Goal: Information Seeking & Learning: Find specific fact

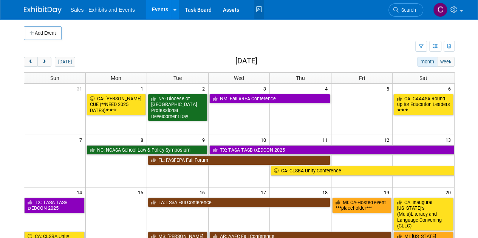
click at [256, 11] on icon at bounding box center [258, 10] width 9 height 12
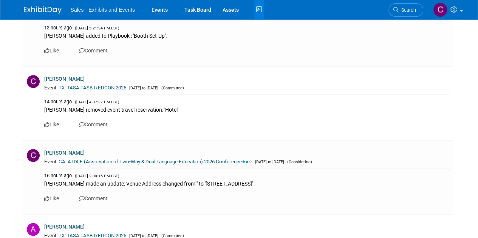
scroll to position [584, 0]
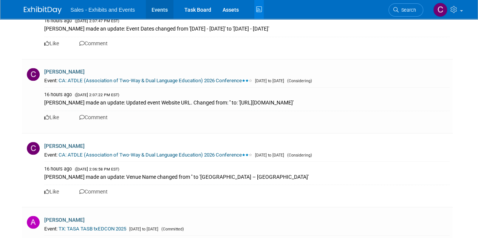
click at [157, 6] on link "Events" at bounding box center [160, 9] width 28 height 19
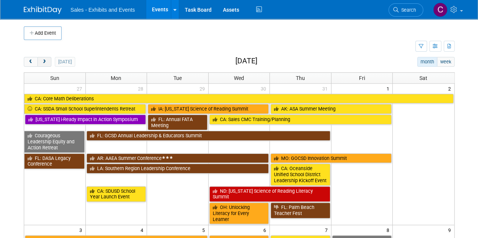
click at [42, 59] on button "next" at bounding box center [44, 62] width 14 height 10
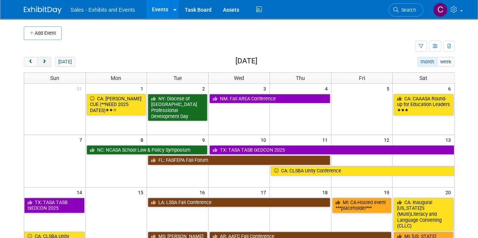
click at [42, 59] on button "next" at bounding box center [44, 62] width 14 height 10
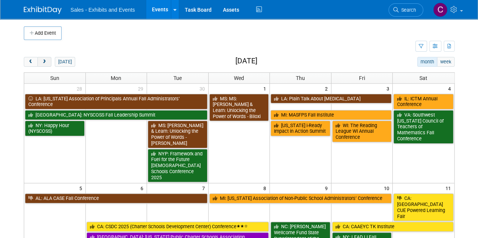
click at [42, 59] on button "next" at bounding box center [44, 62] width 14 height 10
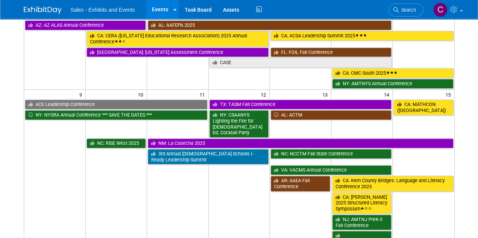
scroll to position [242, 0]
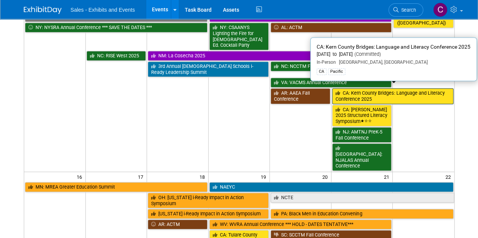
click at [372, 88] on link "CA: Kern County Bridges: Language and Literacy Conference 2025" at bounding box center [392, 95] width 121 height 15
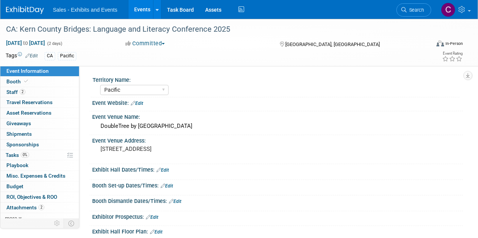
select select "Pacific"
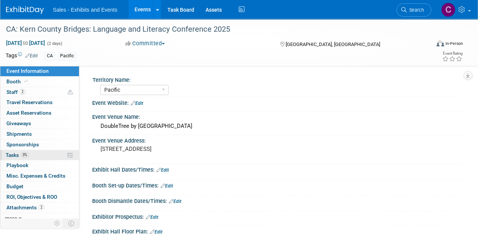
click at [9, 152] on span "Tasks 0%" at bounding box center [17, 155] width 23 height 6
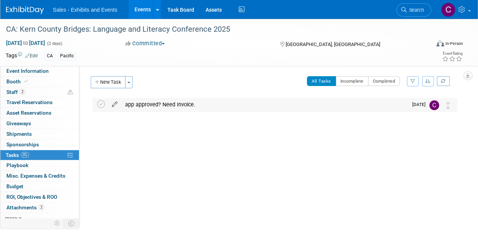
click at [116, 105] on icon at bounding box center [114, 102] width 13 height 9
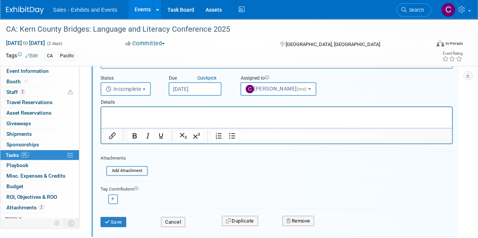
scroll to position [58, 0]
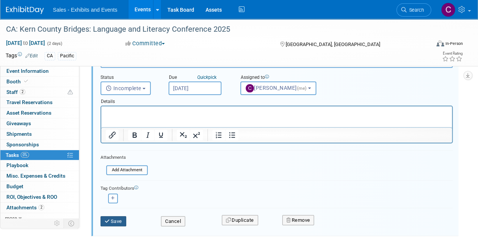
type input "app approved? Need Invoice. followed up 8/12 directly with Kern contact"
click at [121, 219] on button "Save" at bounding box center [113, 221] width 26 height 11
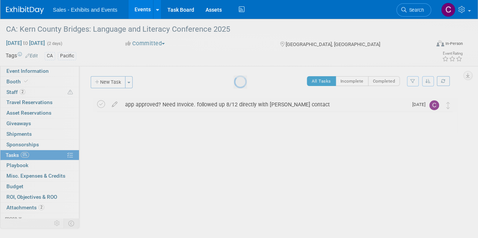
scroll to position [0, 0]
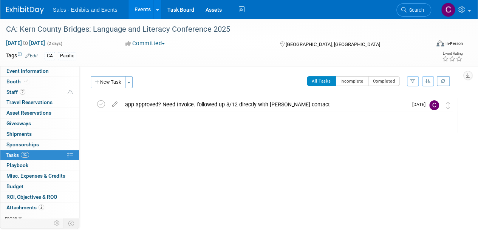
click at [140, 9] on link "Events" at bounding box center [142, 9] width 28 height 19
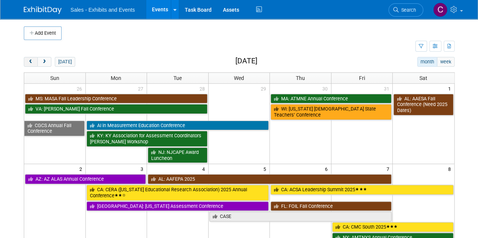
click at [29, 64] on button "prev" at bounding box center [31, 62] width 14 height 10
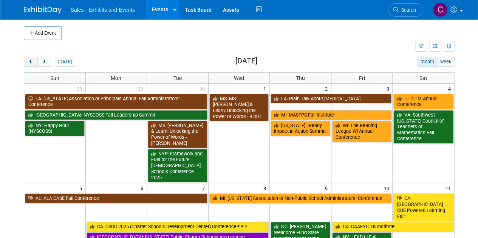
click at [29, 64] on button "prev" at bounding box center [31, 62] width 14 height 10
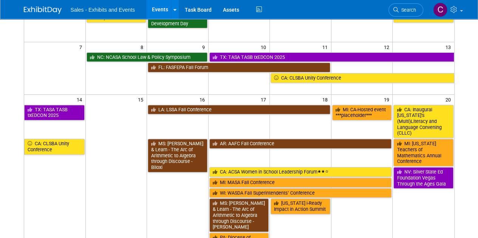
scroll to position [124, 0]
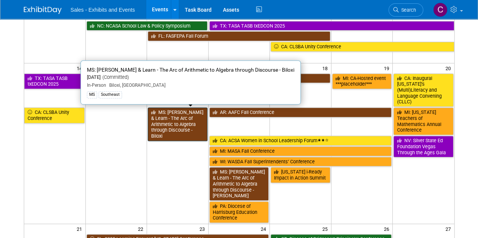
click at [166, 123] on link "MS: [PERSON_NAME] & Learn - The Arc of Arithmetic to Algebra through Discourse …" at bounding box center [178, 125] width 60 height 34
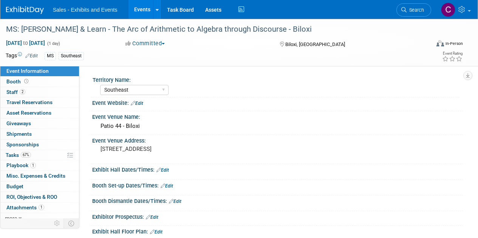
select select "Southeast"
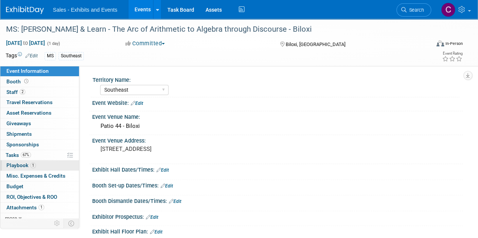
click at [19, 162] on span "Playbook 1" at bounding box center [20, 165] width 29 height 6
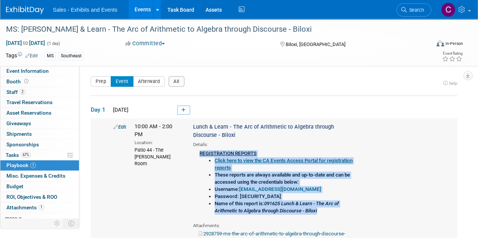
drag, startPoint x: 200, startPoint y: 152, endPoint x: 346, endPoint y: 212, distance: 158.4
click at [346, 212] on div "REGISTRATION REPORTS Click here to view the CA Events Access Portal for registr…" at bounding box center [275, 185] width 164 height 74
copy div "REGISTRATION REPORTS Click here to view the CA Events Access Portal for registr…"
click at [144, 11] on link "Events" at bounding box center [142, 9] width 28 height 19
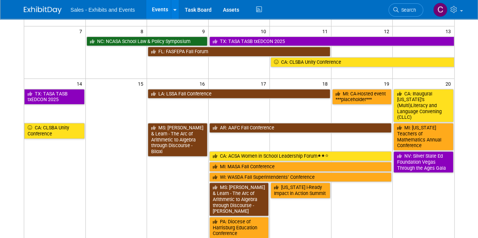
scroll to position [119, 0]
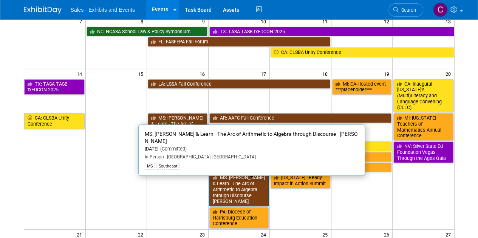
click at [220, 184] on link "MS: [PERSON_NAME] & Learn - The Arc of Arithmetic to Algebra through Discourse …" at bounding box center [239, 190] width 60 height 34
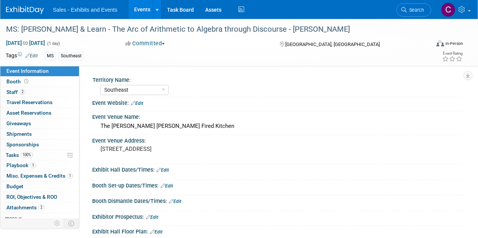
select select "Southeast"
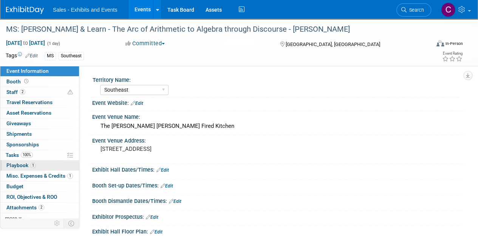
click at [20, 164] on span "Playbook 1" at bounding box center [20, 165] width 29 height 6
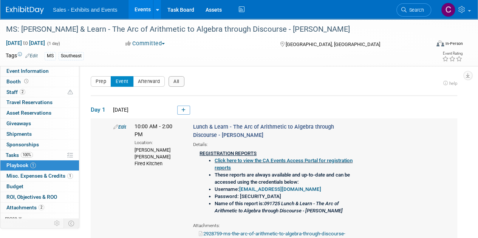
click at [221, 204] on b "Name of this report is:" at bounding box center [239, 204] width 49 height 6
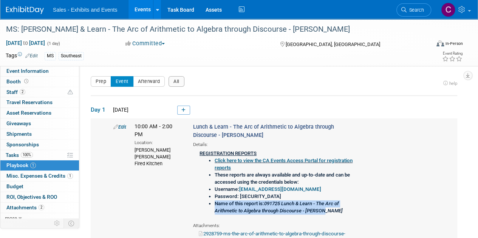
drag, startPoint x: 221, startPoint y: 204, endPoint x: 329, endPoint y: 208, distance: 108.5
click at [329, 208] on li "Name of this report is: 091725 Lunch & Learn - The Arc of Arithmetic to Algebra…" at bounding box center [284, 208] width 139 height 14
copy li "Name of this report is: 091725 Lunch & Learn - The Arc of Arithmetic to Algebra…"
click at [148, 10] on link "Events" at bounding box center [142, 9] width 28 height 19
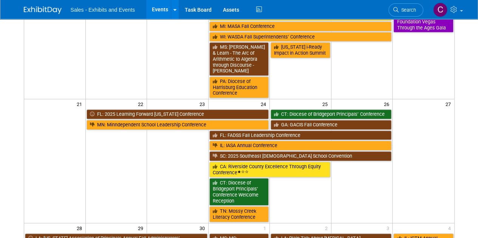
scroll to position [353, 0]
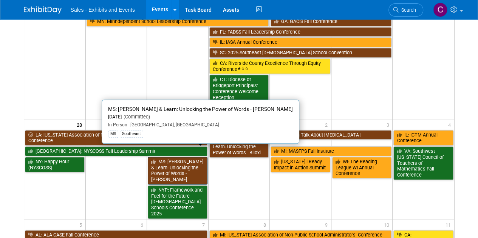
click at [171, 159] on link "MS: [PERSON_NAME] & Learn: Unlocking the Power of Words - [PERSON_NAME]" at bounding box center [178, 171] width 60 height 28
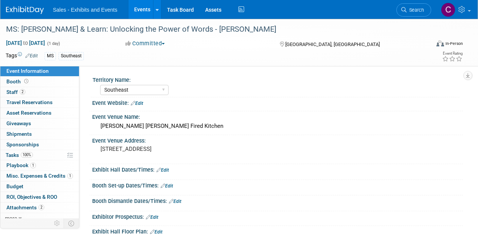
select select "Southeast"
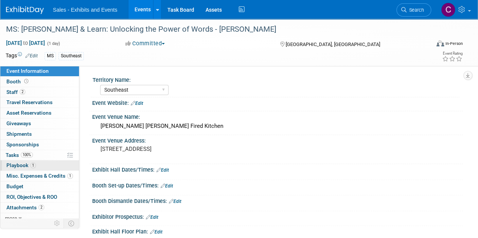
click at [10, 165] on span "Playbook 1" at bounding box center [20, 165] width 29 height 6
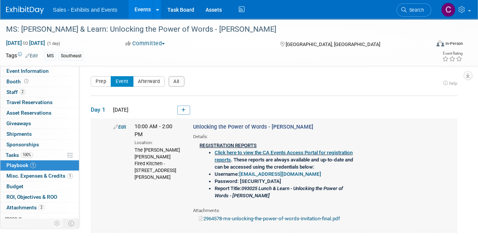
click at [223, 190] on b "Report Title: 093025 Lunch & Learn - Unlocking the Power of Words - Jackson" at bounding box center [279, 192] width 128 height 13
drag, startPoint x: 223, startPoint y: 190, endPoint x: 255, endPoint y: 195, distance: 32.5
click at [255, 195] on li "Report Title: 093025 Lunch & Learn - Unlocking the Power of Words - Jackson" at bounding box center [284, 192] width 139 height 14
copy b "Report Title: 093025 Lunch & Learn - Unlocking the Power of Words - Jackson"
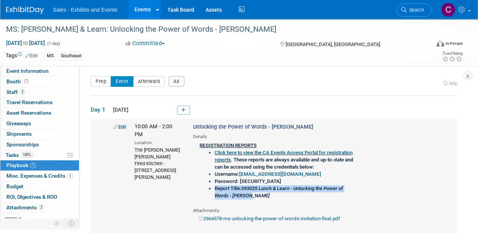
copy b "Report Title: 093025 Lunch & Learn - Unlocking the Power of Words - Jackson"
click at [144, 11] on link "Events" at bounding box center [142, 9] width 28 height 19
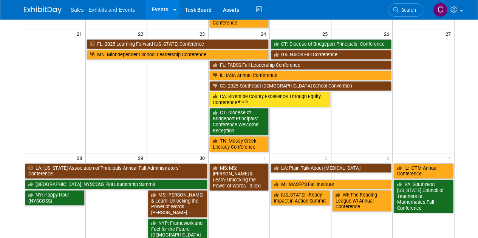
scroll to position [326, 0]
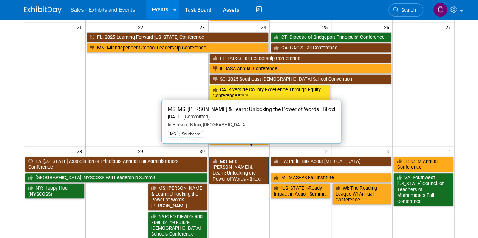
click at [246, 162] on link "MS: MS: [PERSON_NAME] & Learn: Unlocking the Power of Words - Biloxi" at bounding box center [239, 171] width 60 height 28
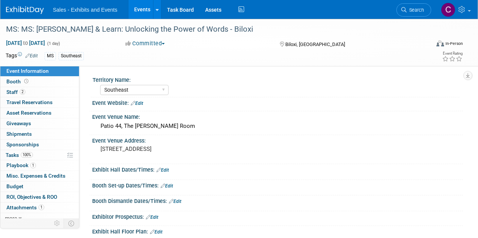
select select "Southeast"
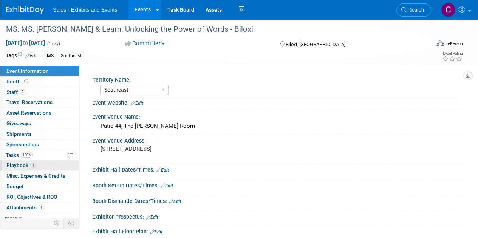
click at [13, 167] on span "Playbook 1" at bounding box center [20, 165] width 29 height 6
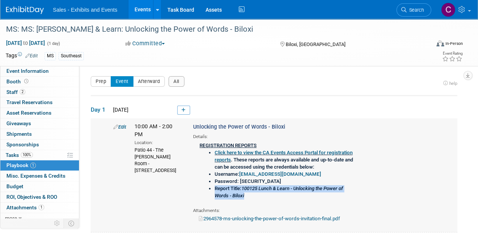
drag, startPoint x: 247, startPoint y: 196, endPoint x: 215, endPoint y: 188, distance: 33.2
click at [215, 188] on li "Report Title: 100125 Lunch & Learn - Unlocking the Power of Words - Biloxi" at bounding box center [284, 192] width 139 height 14
copy b "Report Title: 100125 Lunch & Learn - Unlocking the Power of Words - Biloxi"
